Goal: Navigation & Orientation: Find specific page/section

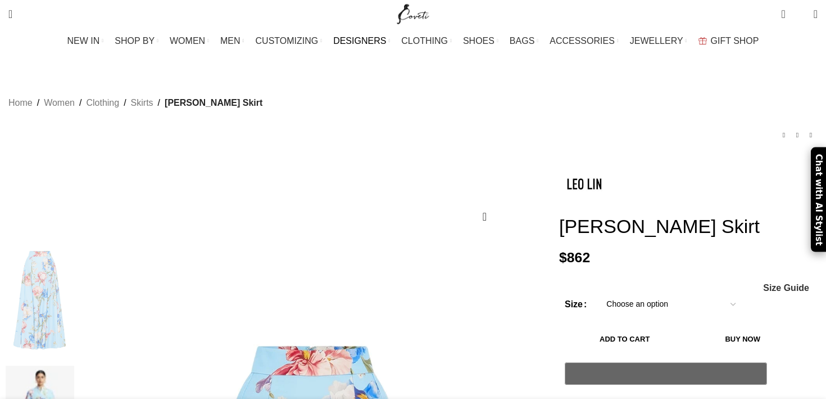
scroll to position [0, 118]
click at [369, 38] on span "DESIGNERS" at bounding box center [359, 40] width 53 height 11
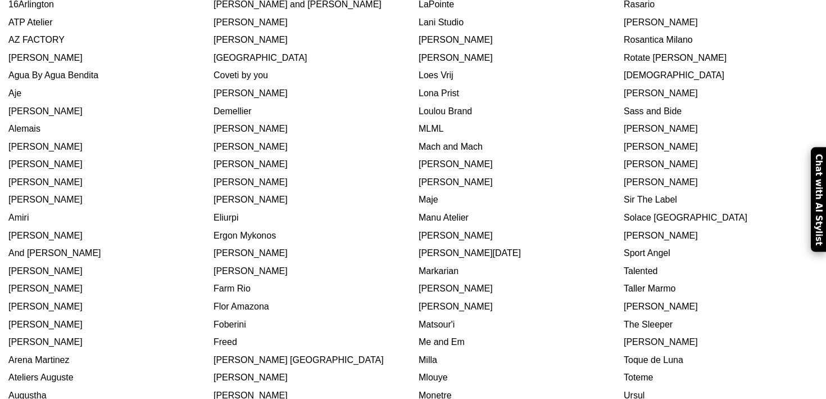
scroll to position [243, 0]
click at [40, 129] on link "Alemais" at bounding box center [24, 129] width 32 height 10
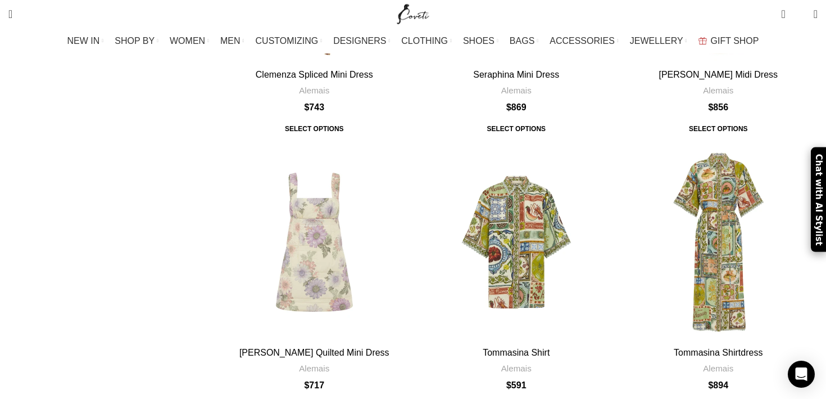
scroll to position [3069, 0]
